Goal: Task Accomplishment & Management: Use online tool/utility

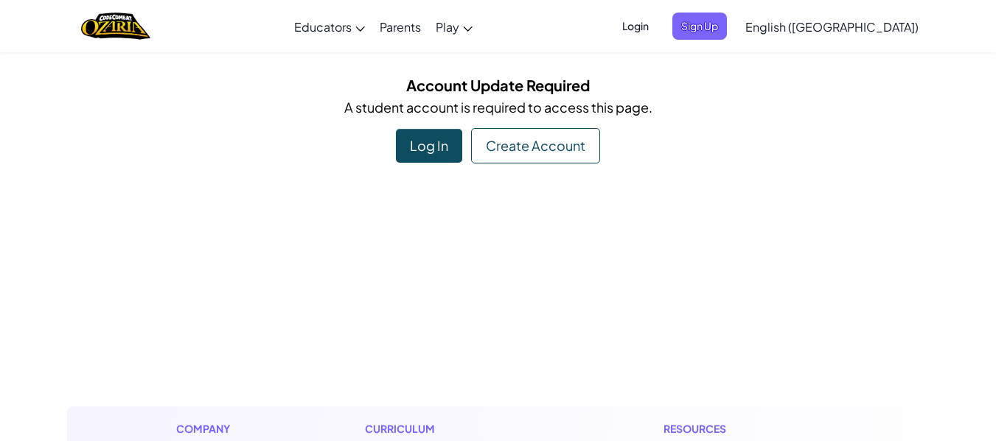
click at [427, 150] on div "Log In" at bounding box center [429, 146] width 66 height 34
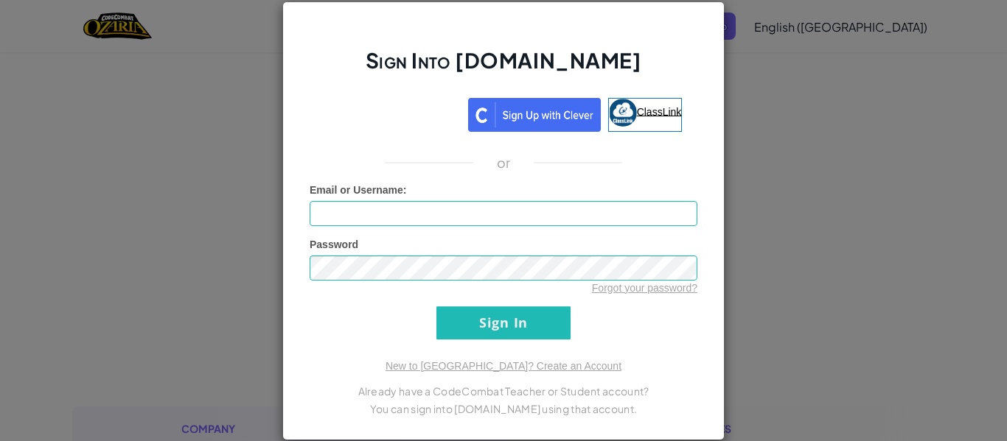
click at [623, 110] on img at bounding box center [623, 113] width 28 height 28
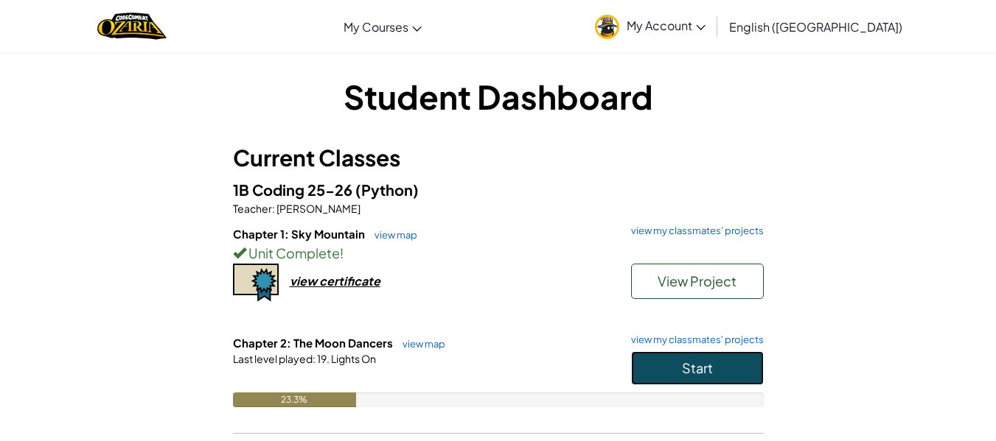
click at [716, 364] on button "Start" at bounding box center [697, 369] width 133 height 34
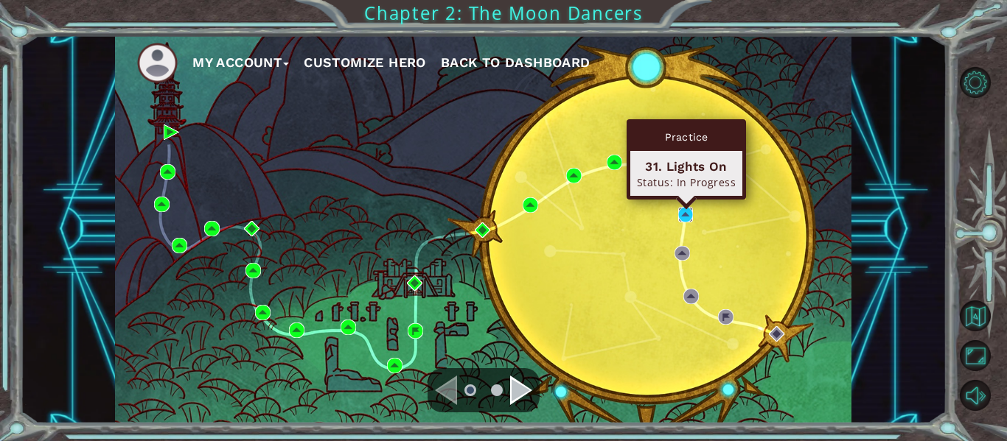
click at [685, 217] on img at bounding box center [685, 214] width 15 height 15
